Goal: Task Accomplishment & Management: Manage account settings

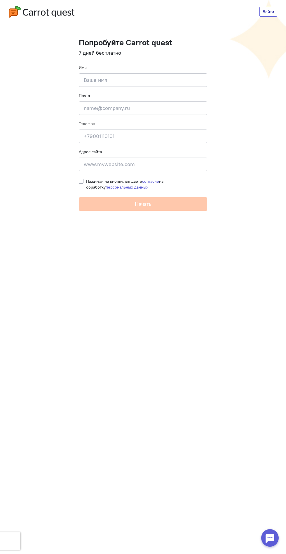
click at [269, 12] on link "Войти" at bounding box center [269, 12] width 18 height 10
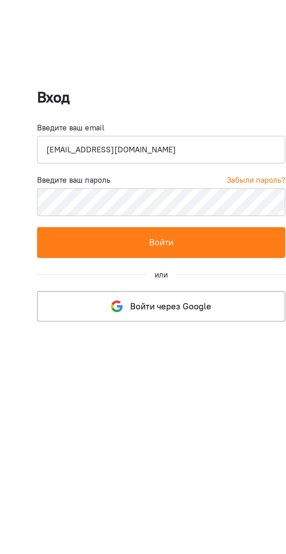
type input "[EMAIL_ADDRESS][DOMAIN_NAME]"
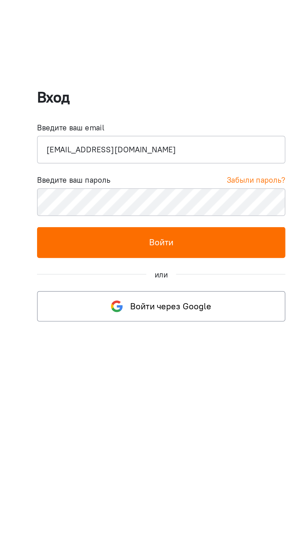
click at [164, 291] on button "Войти" at bounding box center [143, 293] width 132 height 16
